Goal: Information Seeking & Learning: Learn about a topic

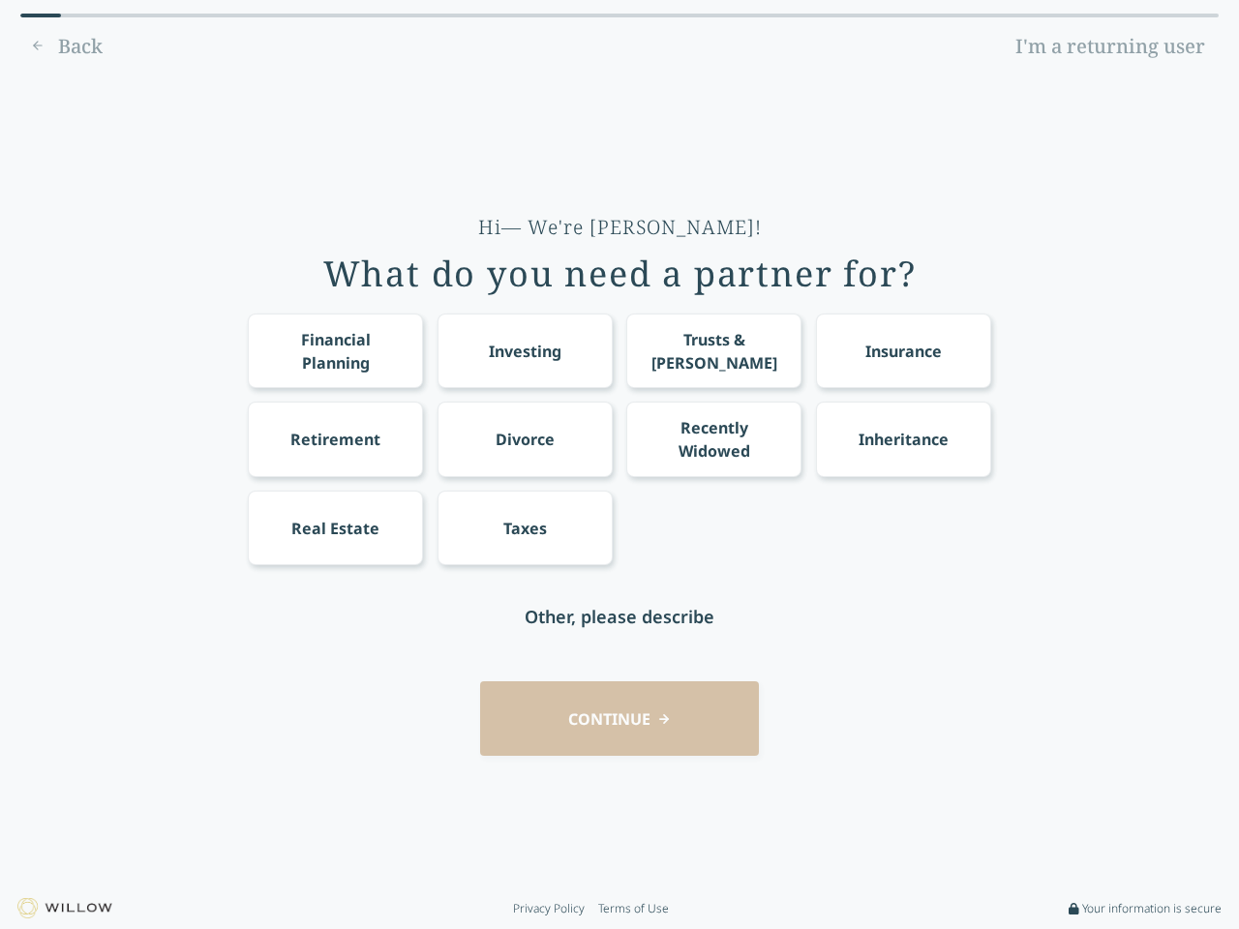
click at [619, 465] on div "Financial Planning Investing Trusts & [PERSON_NAME] Insurance Retirement Divorc…" at bounding box center [619, 440] width 743 height 252
click at [335, 350] on div "Financial Planning" at bounding box center [335, 351] width 139 height 46
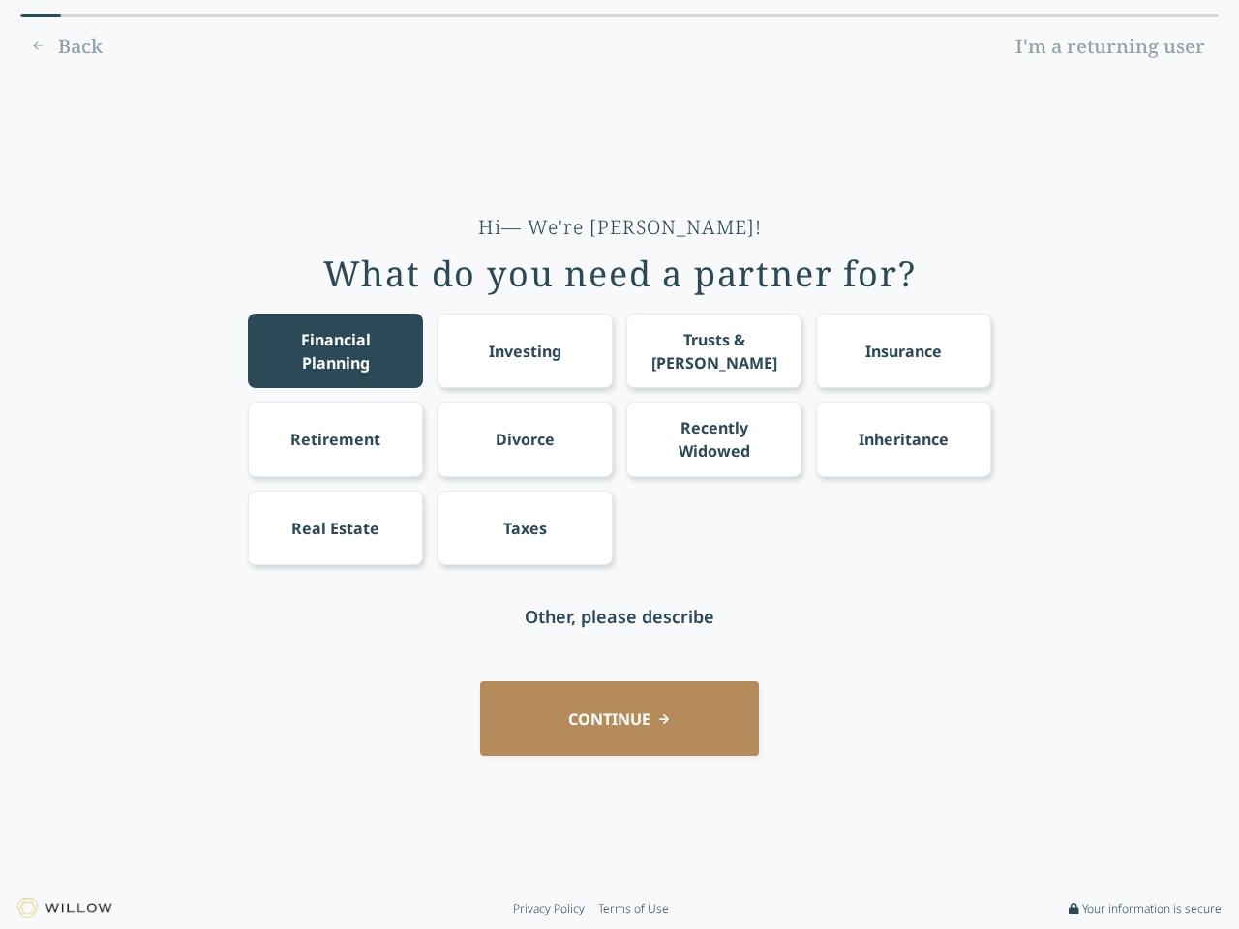
click at [525, 350] on div "Investing" at bounding box center [525, 351] width 73 height 23
click at [713, 350] on div "Trusts & [PERSON_NAME]" at bounding box center [714, 351] width 139 height 46
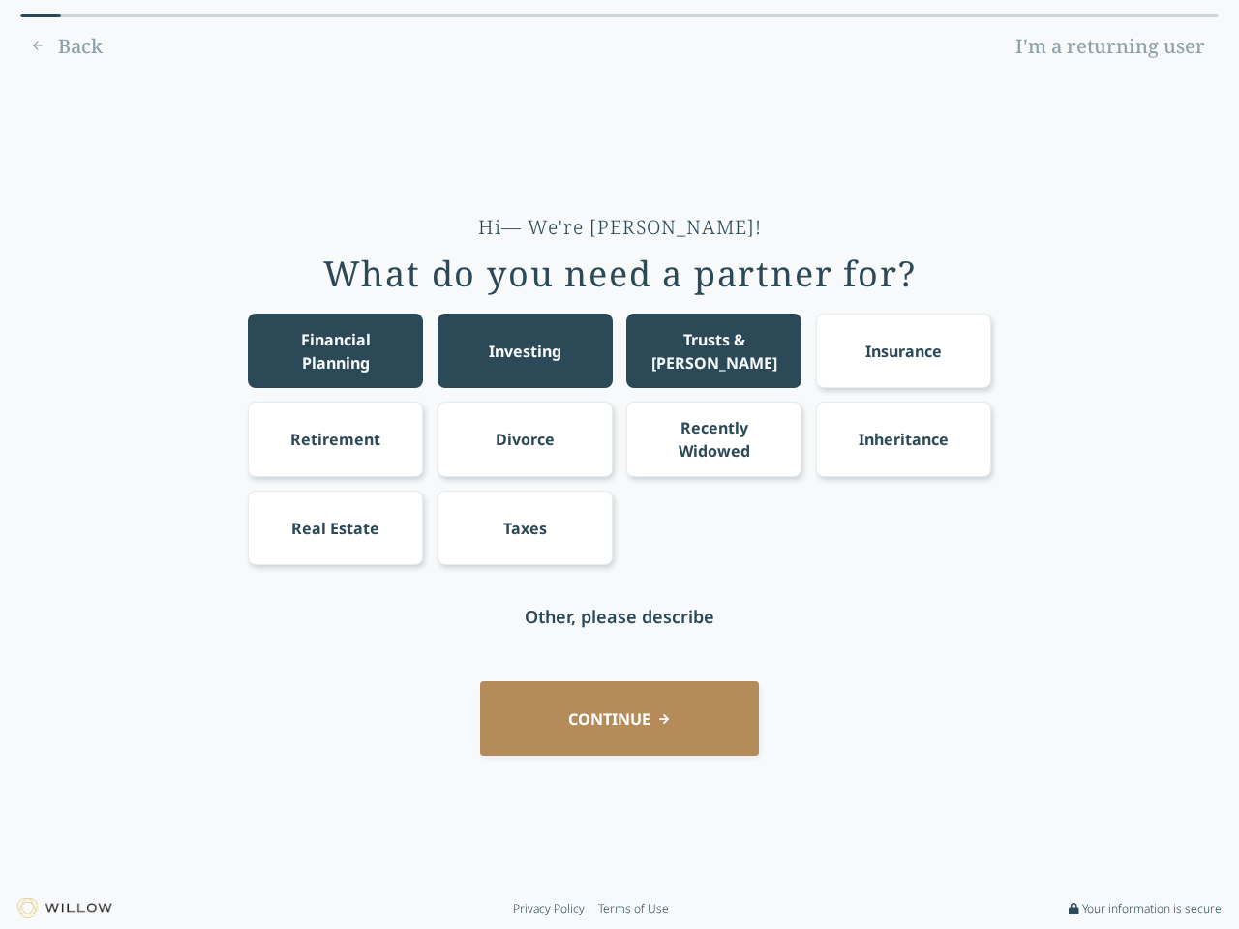
click at [903, 350] on div "Insurance" at bounding box center [903, 351] width 76 height 23
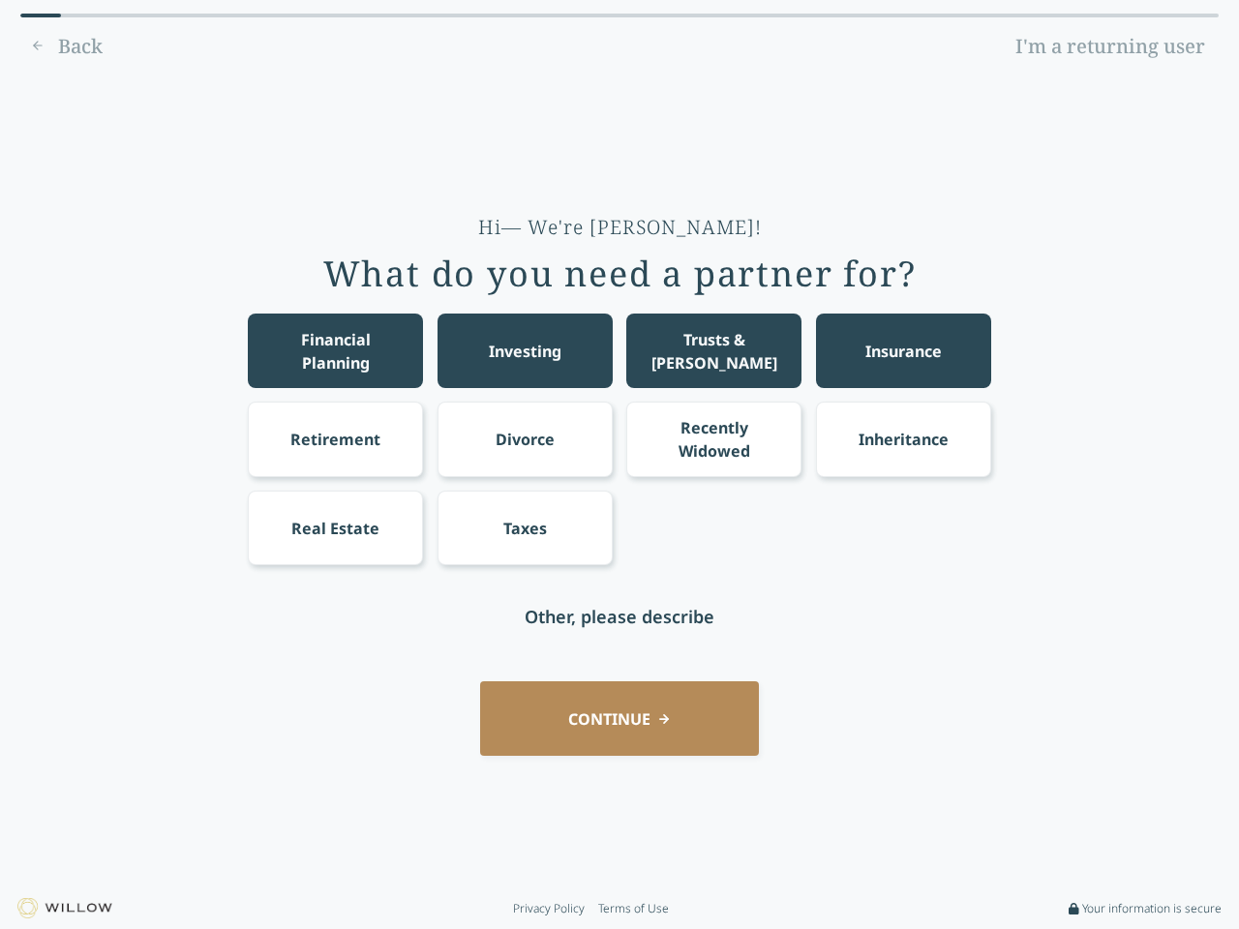
click at [335, 438] on div "Retirement" at bounding box center [335, 439] width 90 height 23
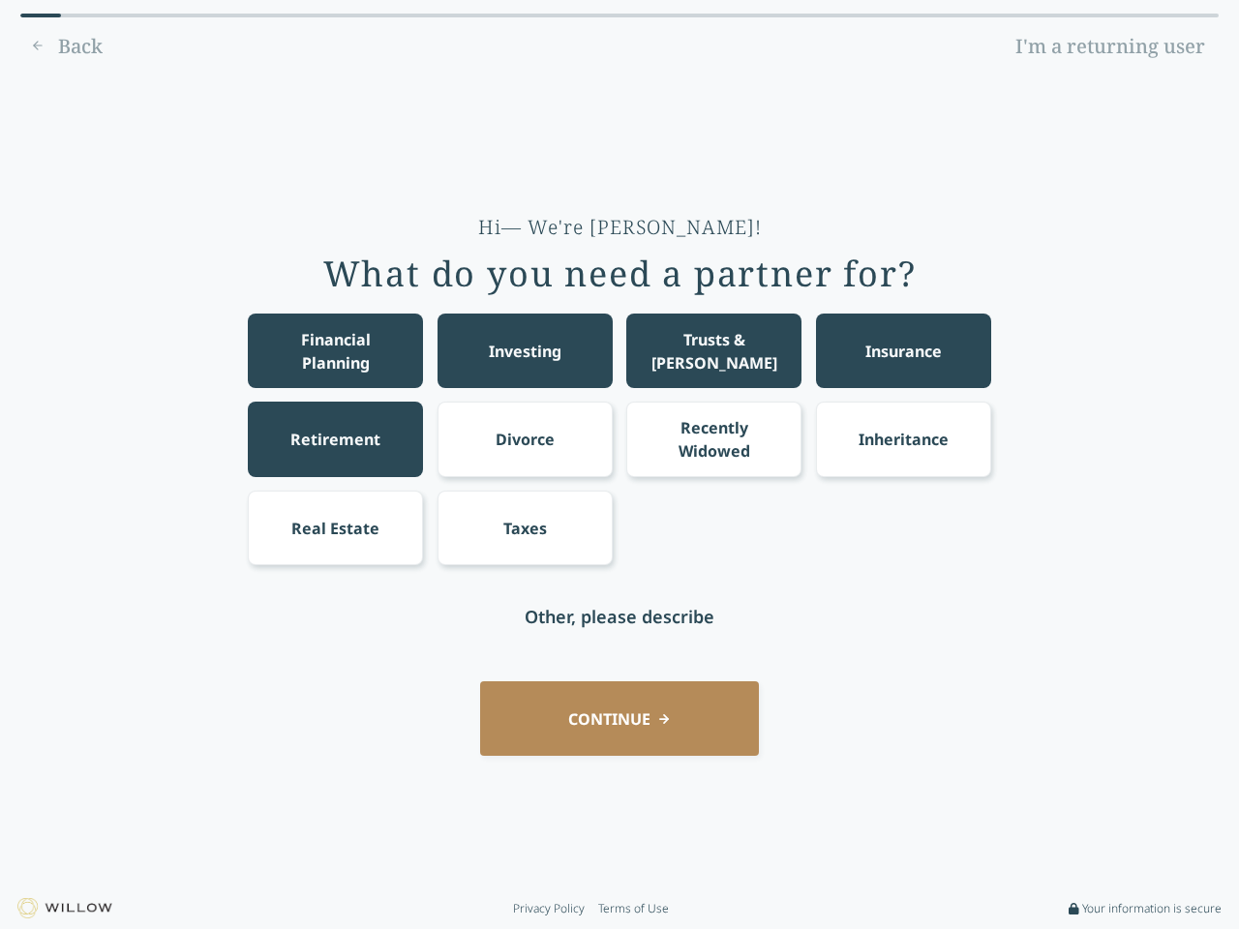
click at [525, 438] on div "Divorce" at bounding box center [525, 439] width 59 height 23
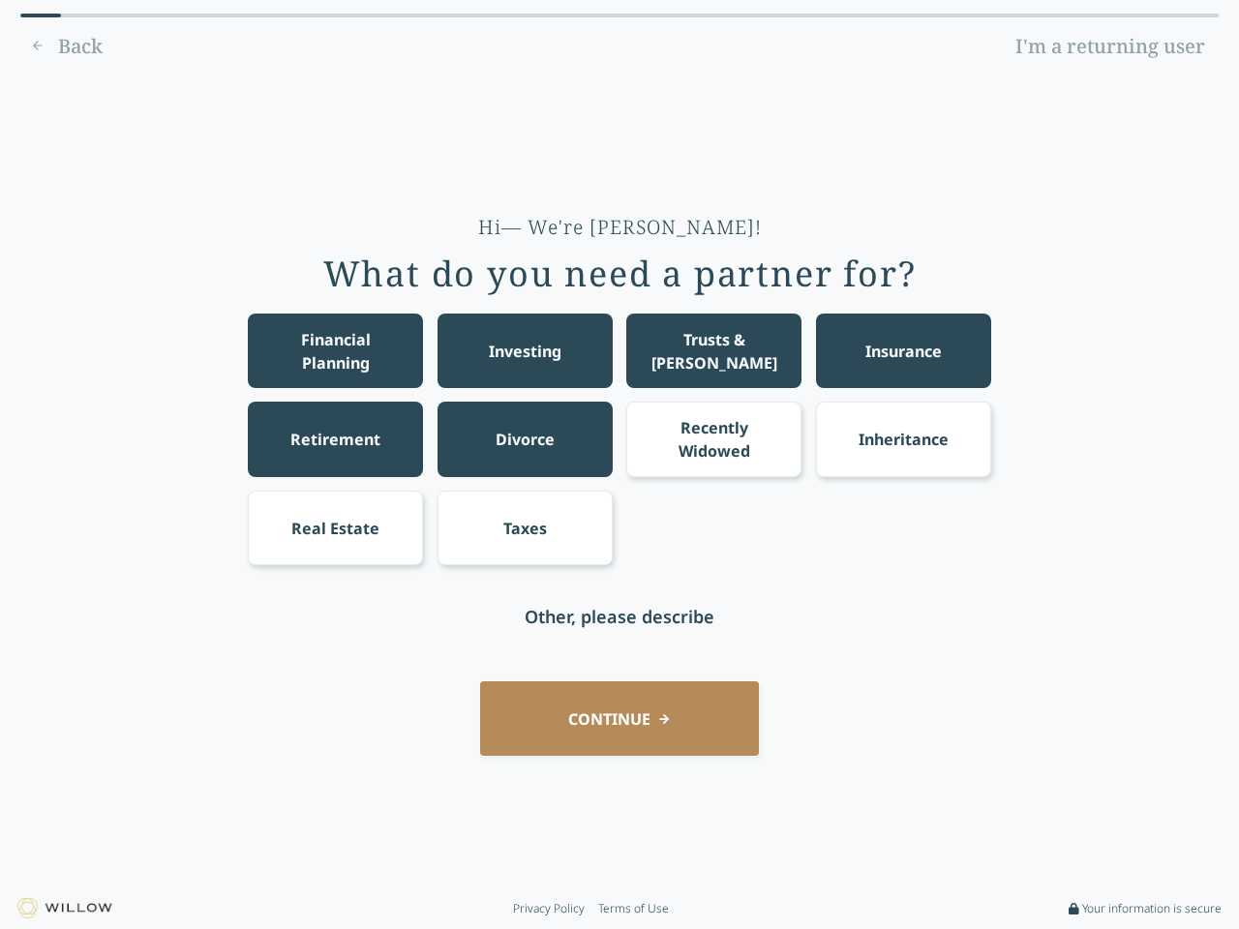
click at [713, 438] on div "Recently Widowed" at bounding box center [714, 439] width 139 height 46
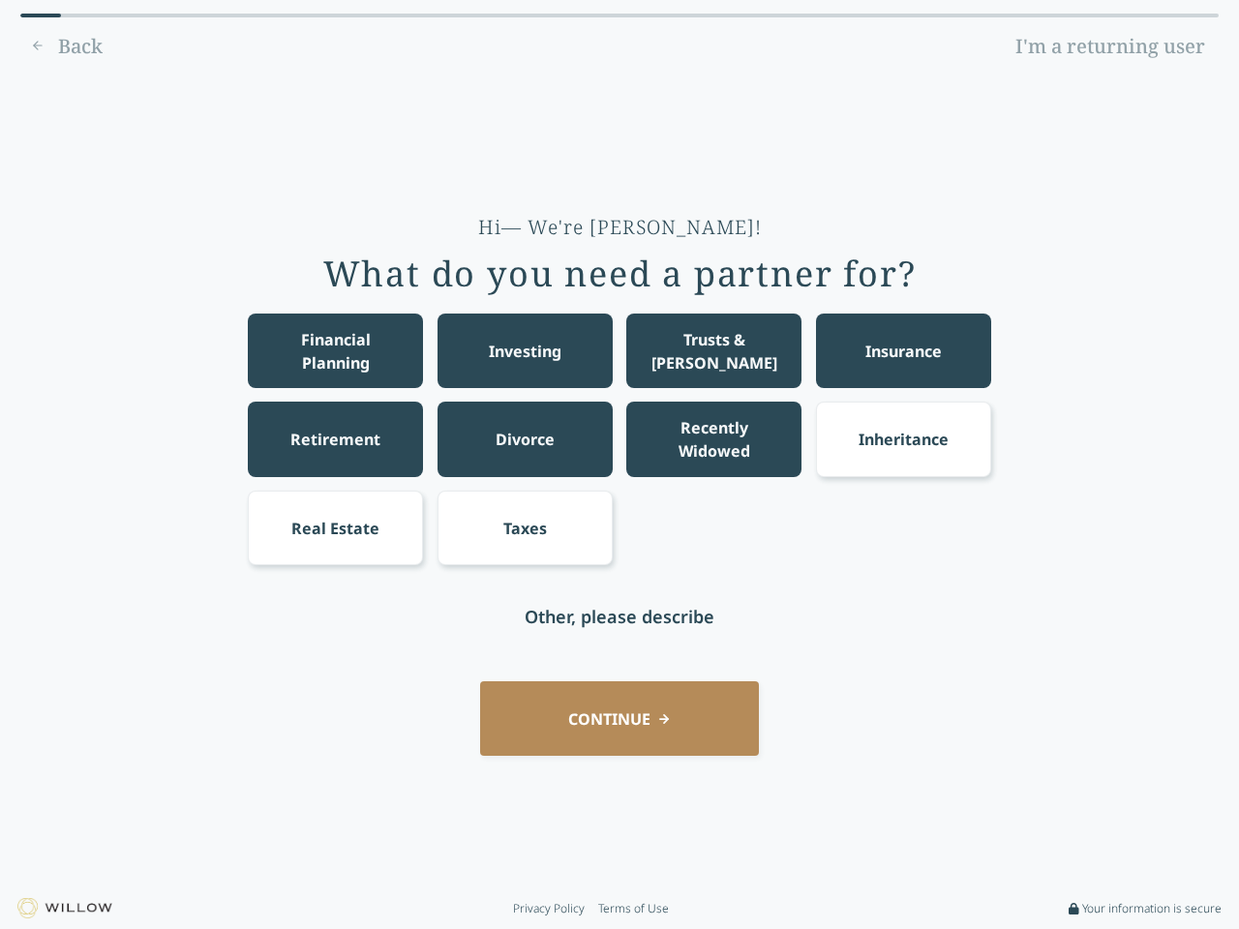
click at [903, 438] on div "Inheritance" at bounding box center [904, 439] width 90 height 23
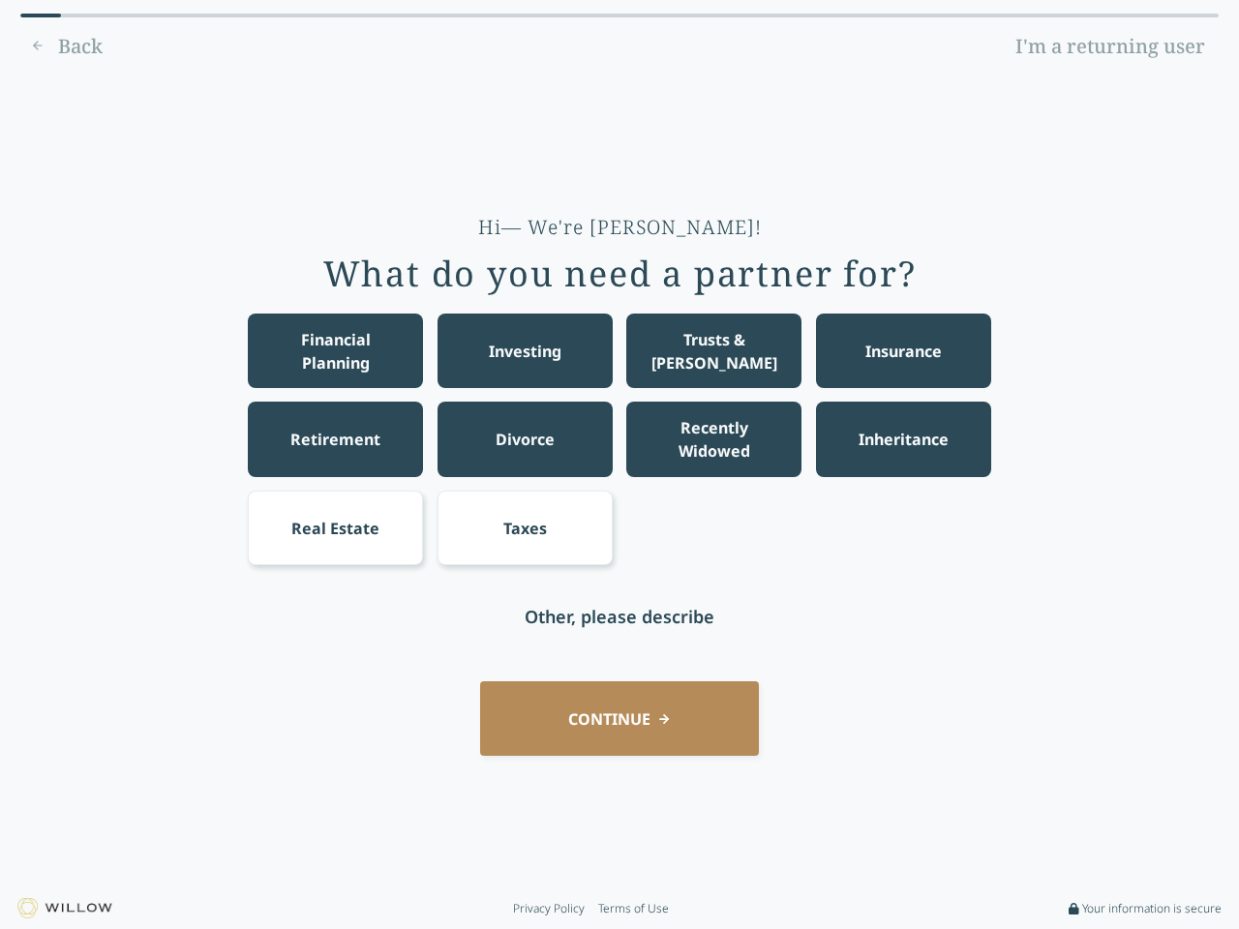
click at [335, 528] on div "Real Estate" at bounding box center [335, 528] width 88 height 23
